Goal: Find specific page/section: Find specific page/section

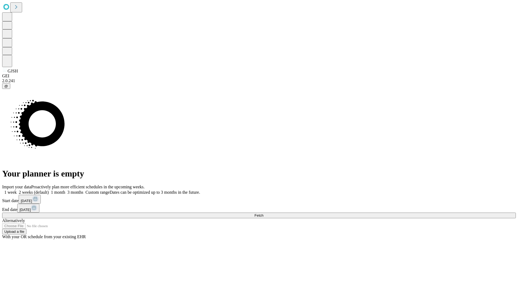
click at [263, 214] on span "Fetch" at bounding box center [258, 216] width 9 height 4
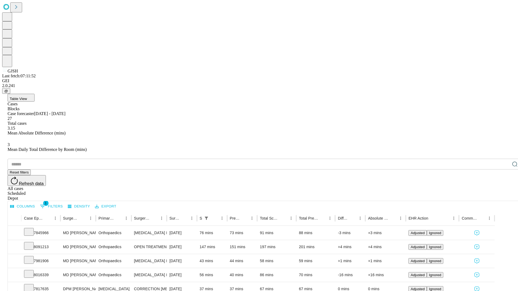
click at [504, 196] on div "Depot" at bounding box center [264, 198] width 513 height 5
